Goal: Ask a question: Seek information or help from site administrators or community

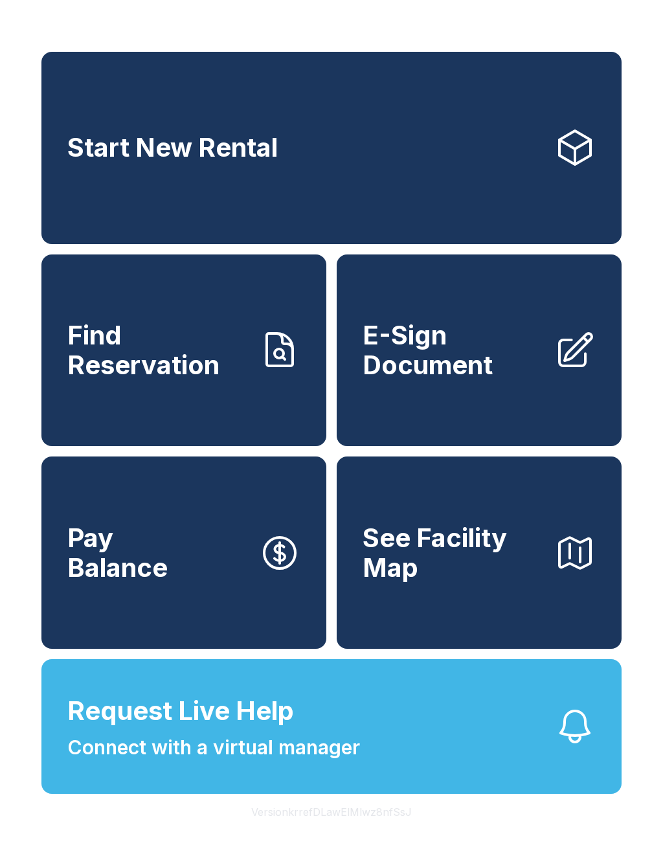
click at [499, 12] on div "Start New Rental Find Reservation E-Sign Document Pay Balance See Facility Map …" at bounding box center [331, 428] width 663 height 856
click at [286, 731] on span "Request Live Help" at bounding box center [180, 711] width 227 height 39
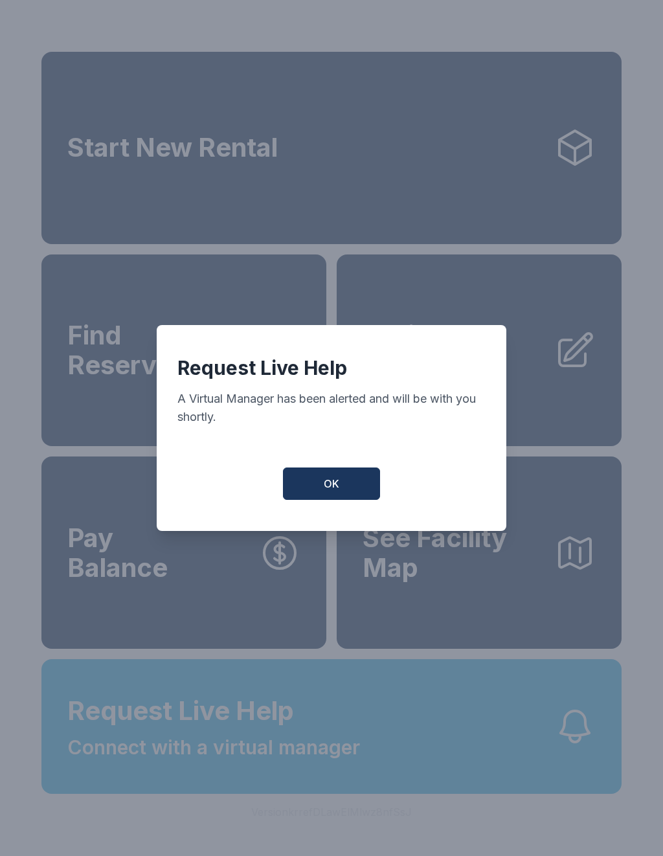
click at [332, 492] on span "OK" at bounding box center [332, 484] width 16 height 16
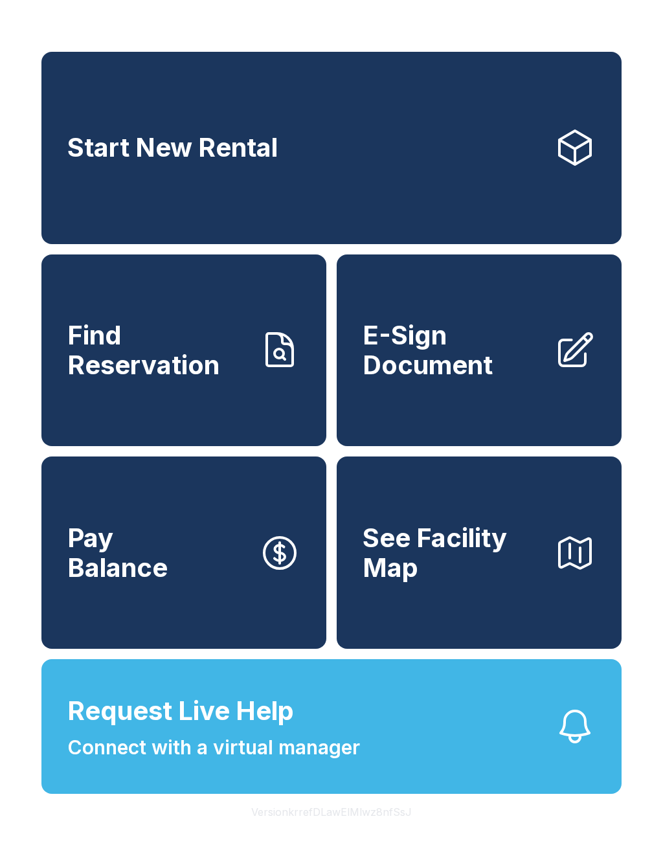
click at [310, 750] on span "Request Live Help Connect with a virtual manager" at bounding box center [213, 727] width 293 height 71
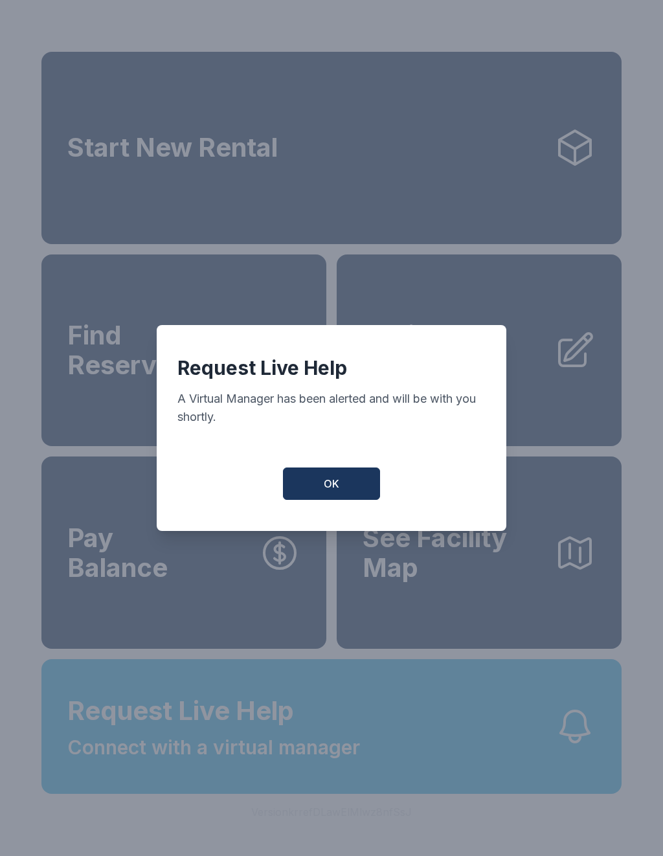
click at [340, 487] on button "OK" at bounding box center [331, 484] width 97 height 32
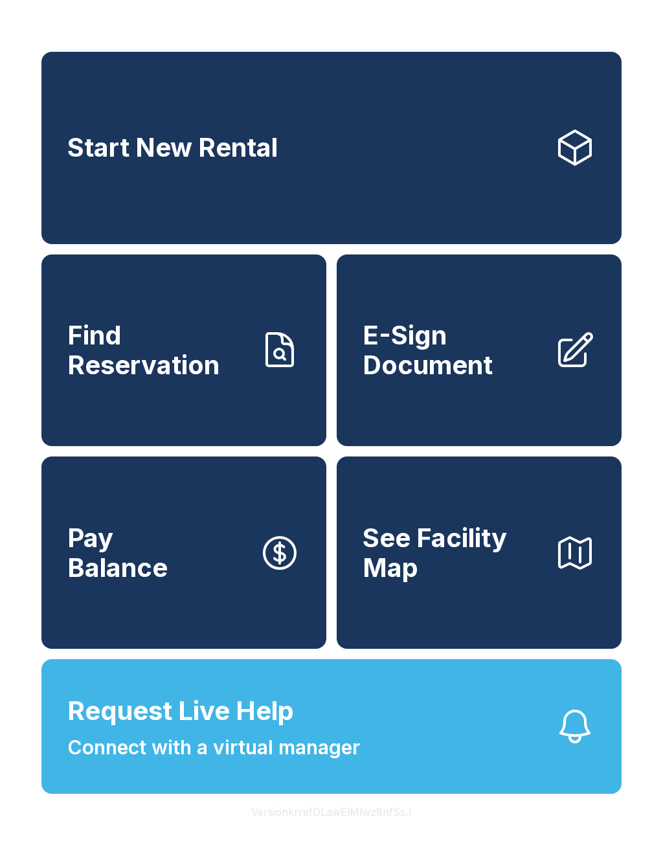
click at [296, 762] on span "Connect with a virtual manager" at bounding box center [213, 747] width 293 height 29
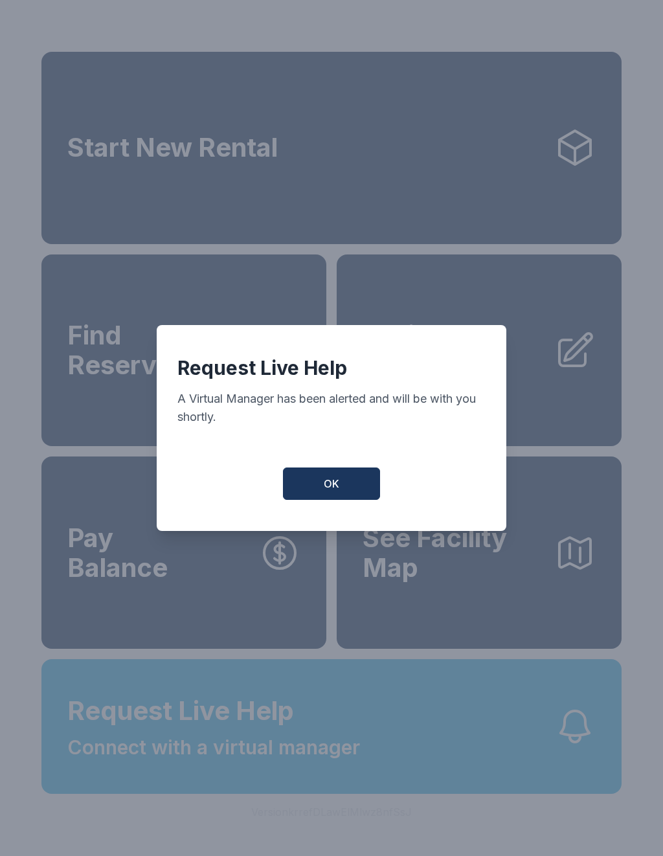
click at [345, 494] on button "OK" at bounding box center [331, 484] width 97 height 32
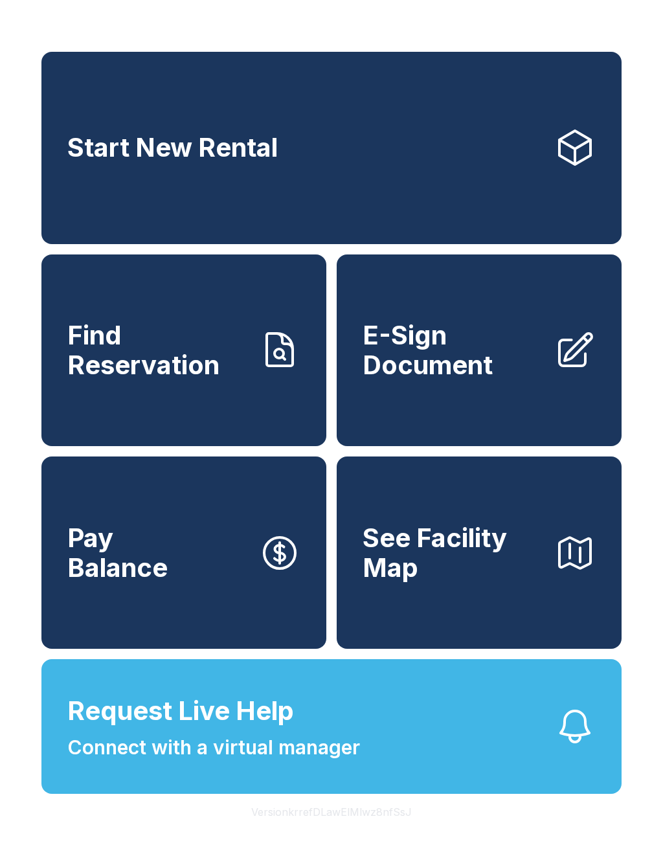
click at [253, 731] on span "Request Live Help" at bounding box center [180, 711] width 227 height 39
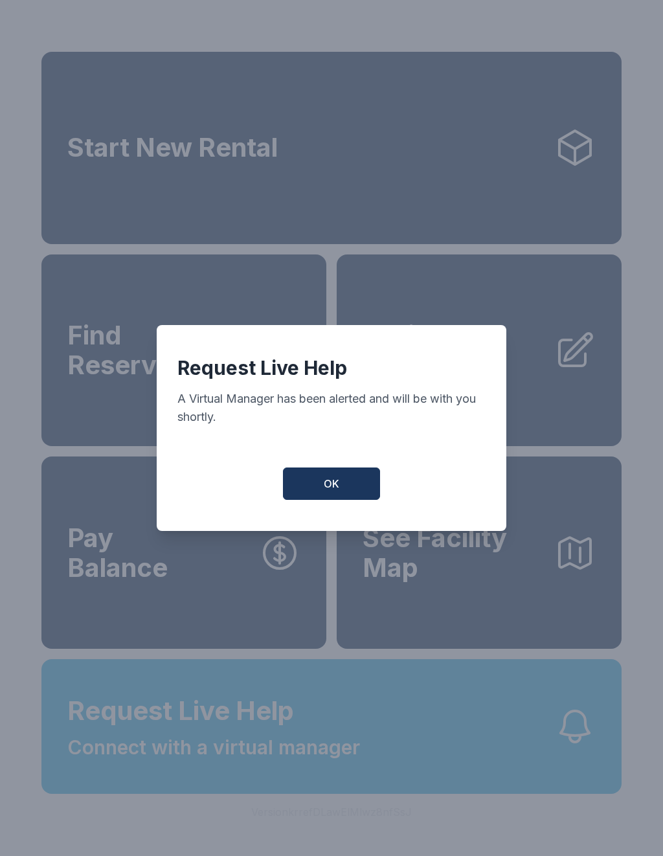
click at [335, 499] on button "OK" at bounding box center [331, 484] width 97 height 32
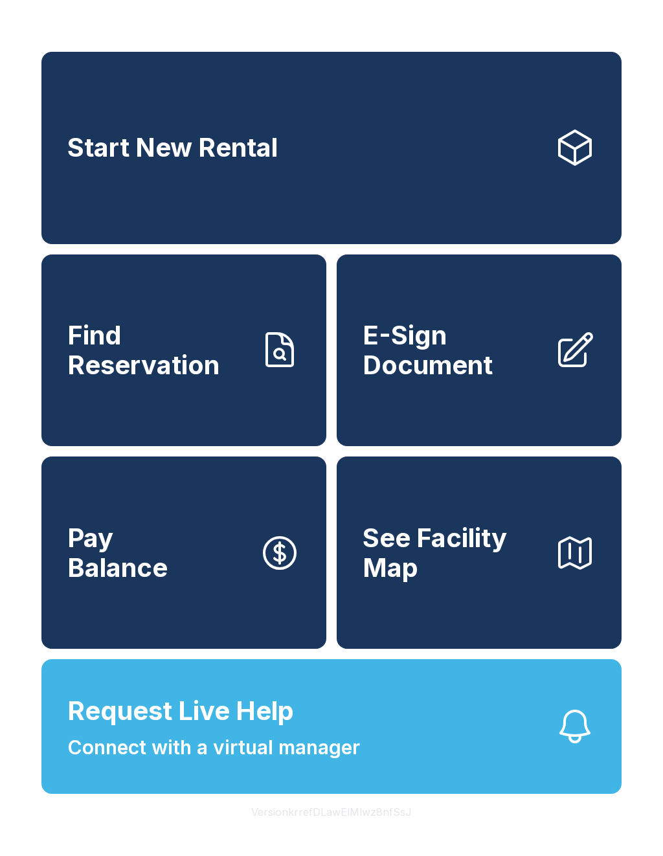
click at [331, 762] on span "Connect with a virtual manager" at bounding box center [213, 747] width 293 height 29
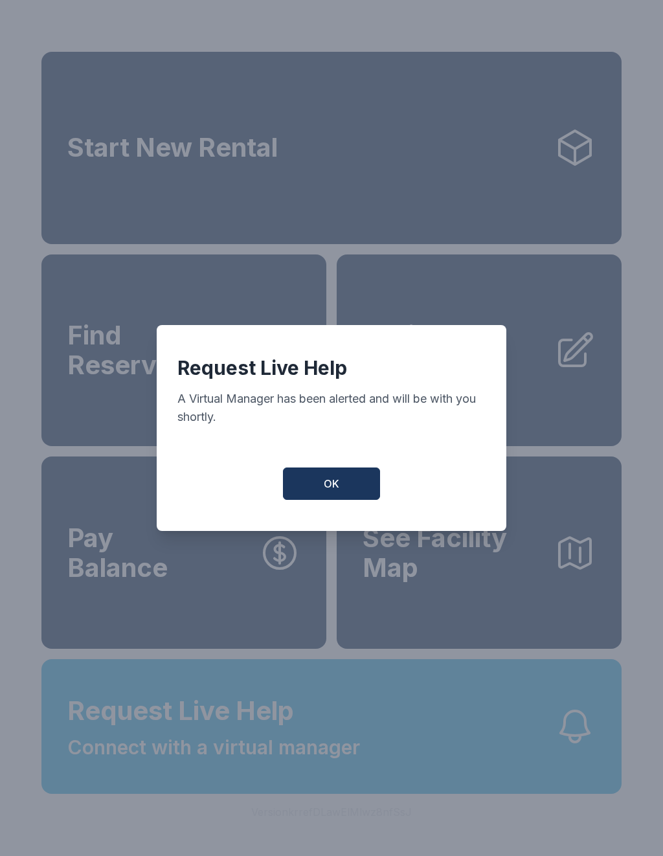
click at [339, 487] on button "OK" at bounding box center [331, 484] width 97 height 32
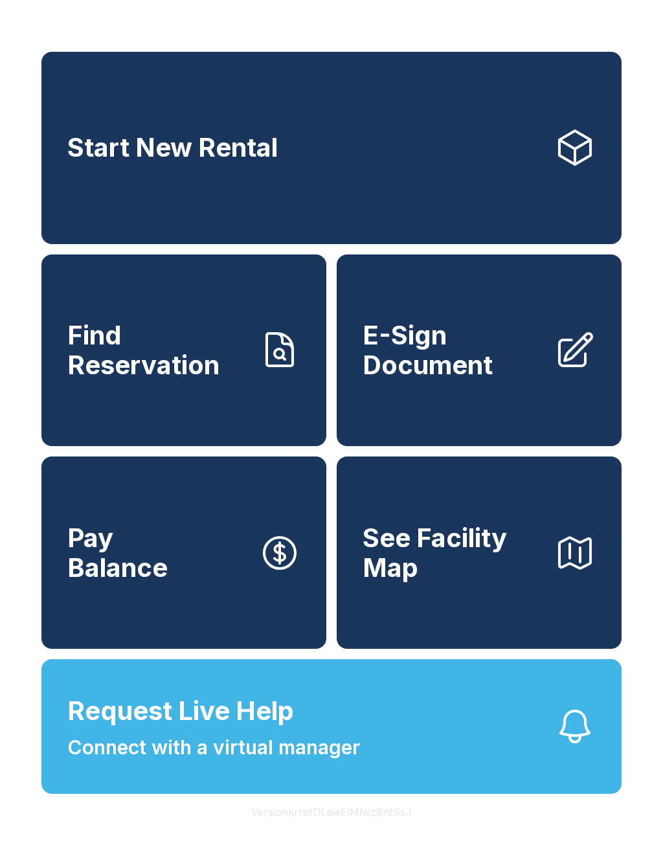
click at [374, 769] on button "Request Live Help Connect with a virtual manager" at bounding box center [331, 726] width 580 height 135
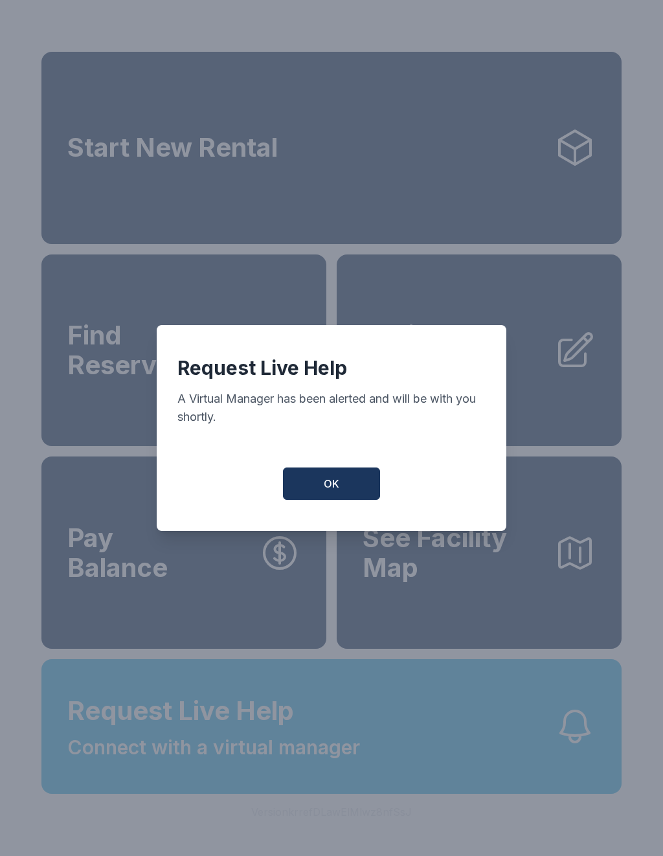
click at [326, 492] on span "OK" at bounding box center [332, 484] width 16 height 16
